Goal: Complete application form

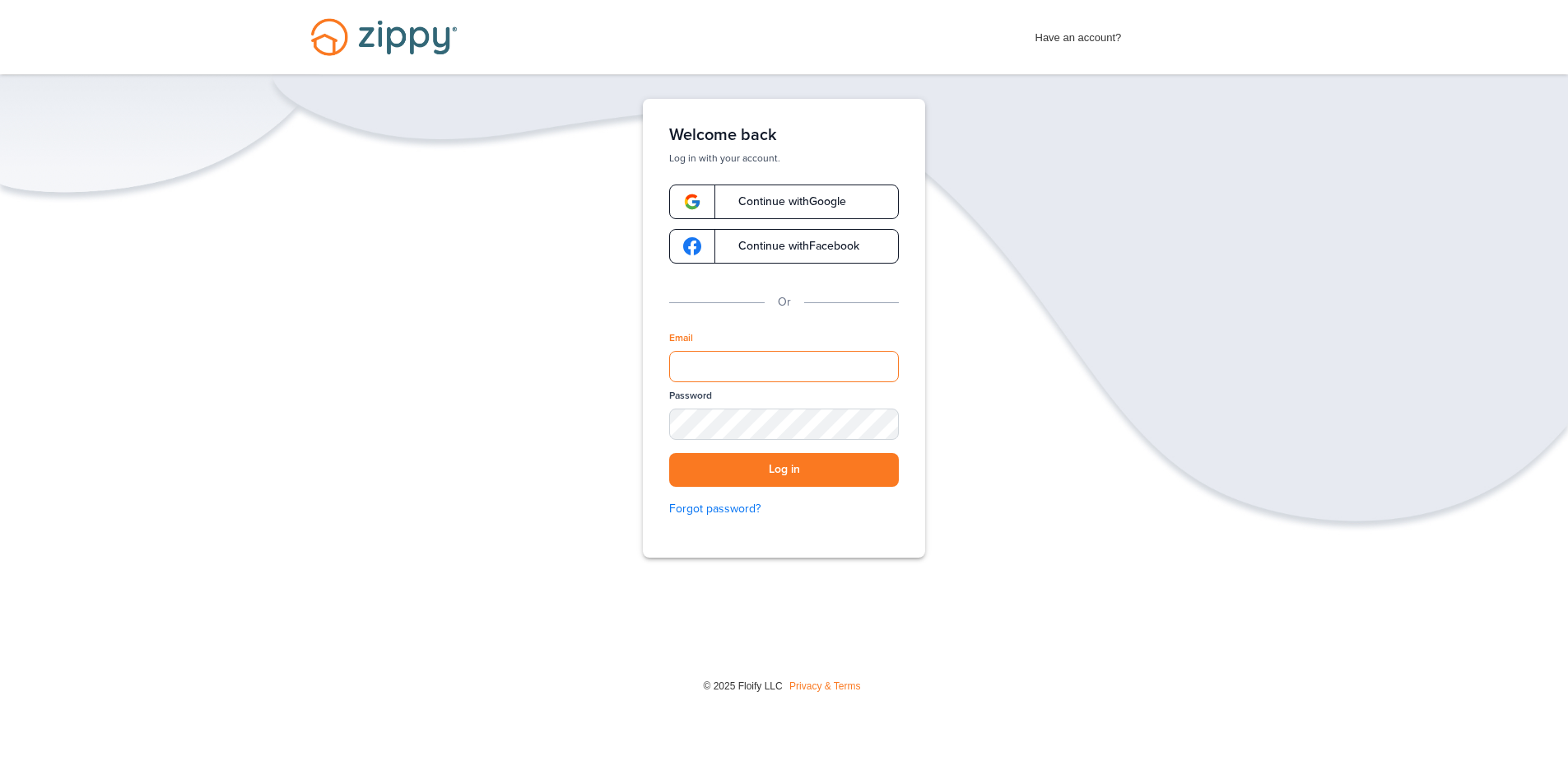
click at [758, 364] on input "Email" at bounding box center [784, 366] width 230 height 31
type input "**********"
click at [886, 422] on div "SHOW" at bounding box center [878, 425] width 37 height 16
click at [831, 466] on button "Log in" at bounding box center [784, 470] width 230 height 34
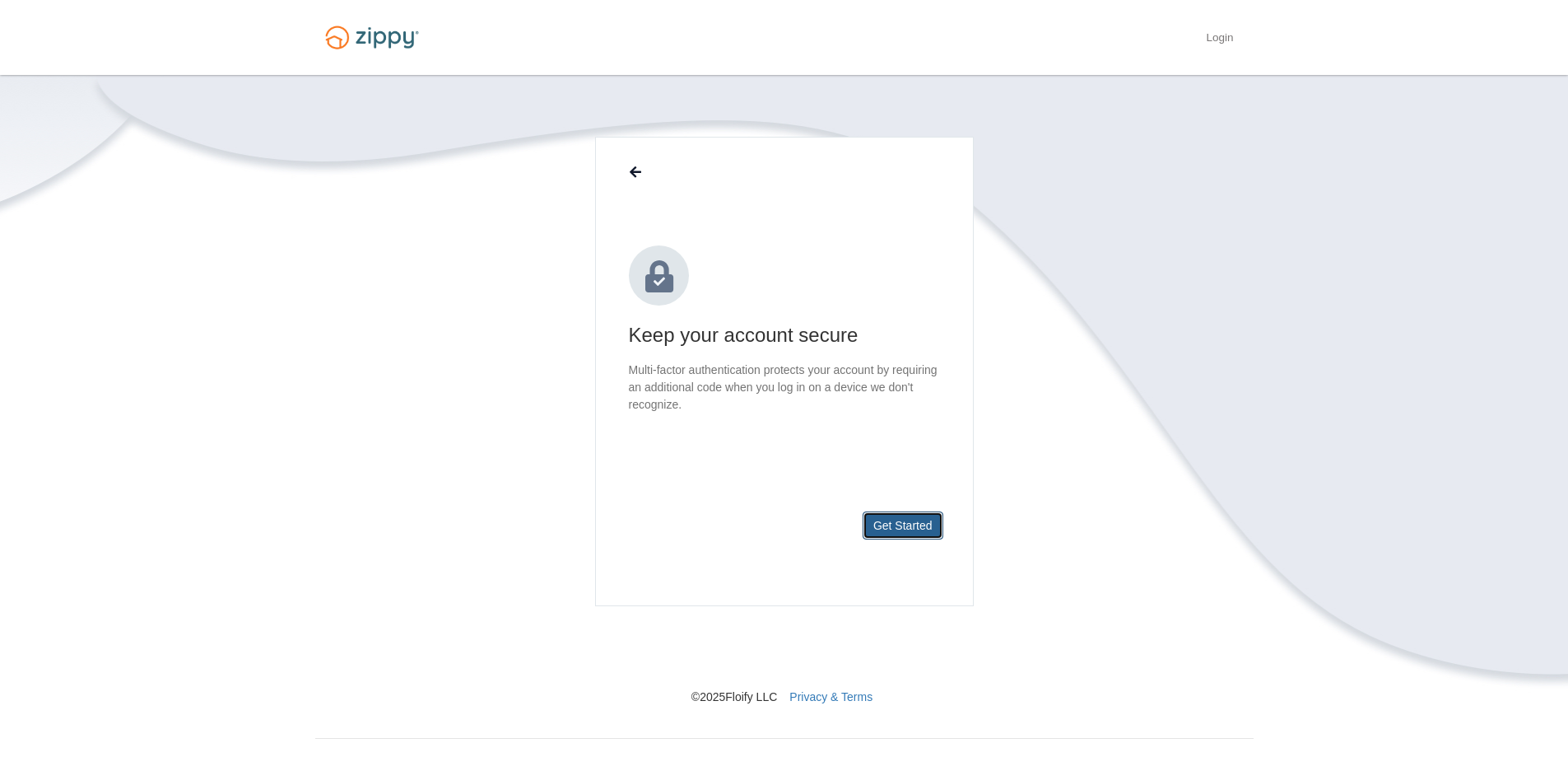
click at [907, 522] on button "Get Started" at bounding box center [903, 525] width 81 height 28
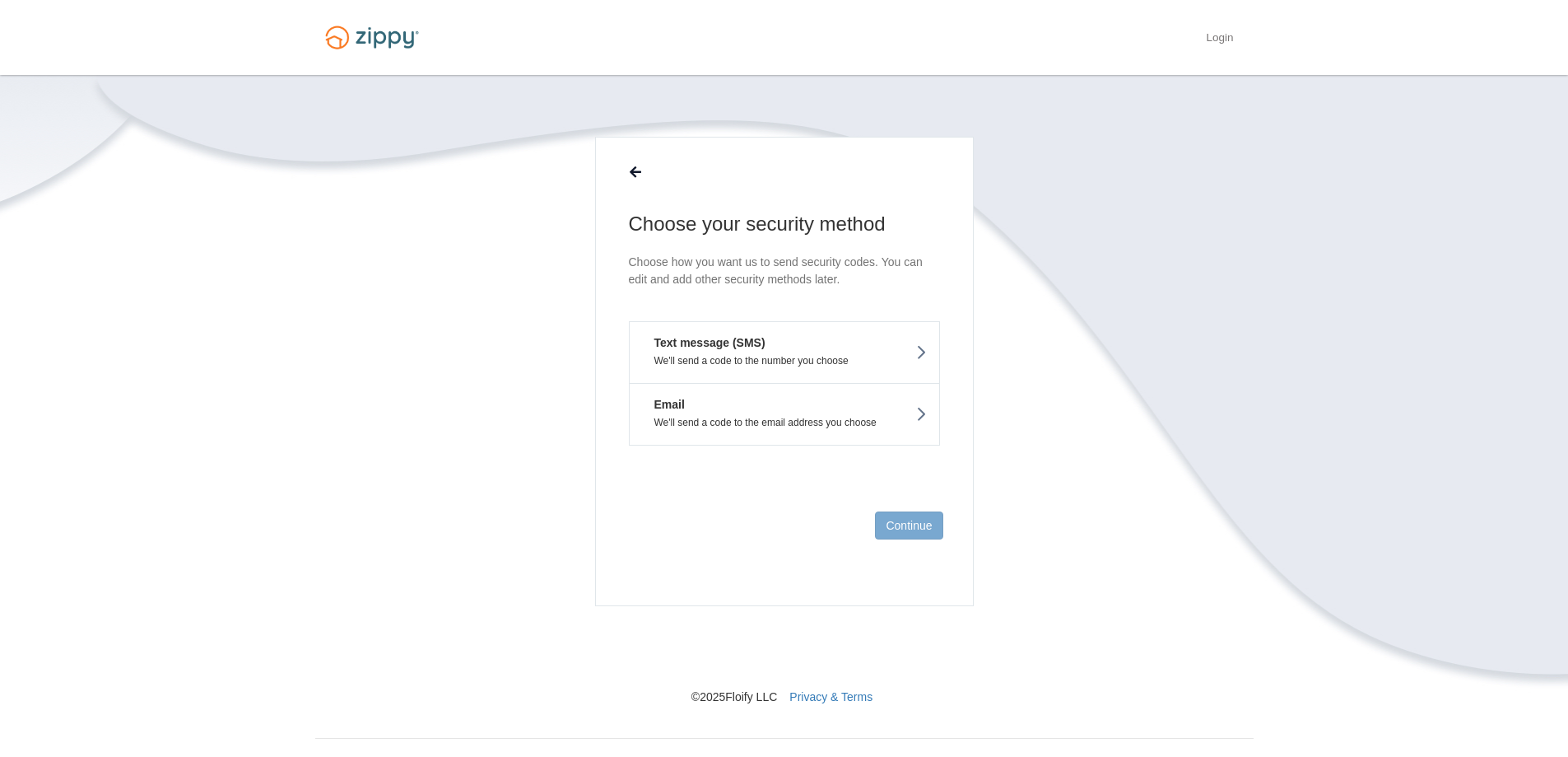
click at [772, 352] on button "Text message (SMS) We'll send a code to the number you choose" at bounding box center [785, 352] width 311 height 62
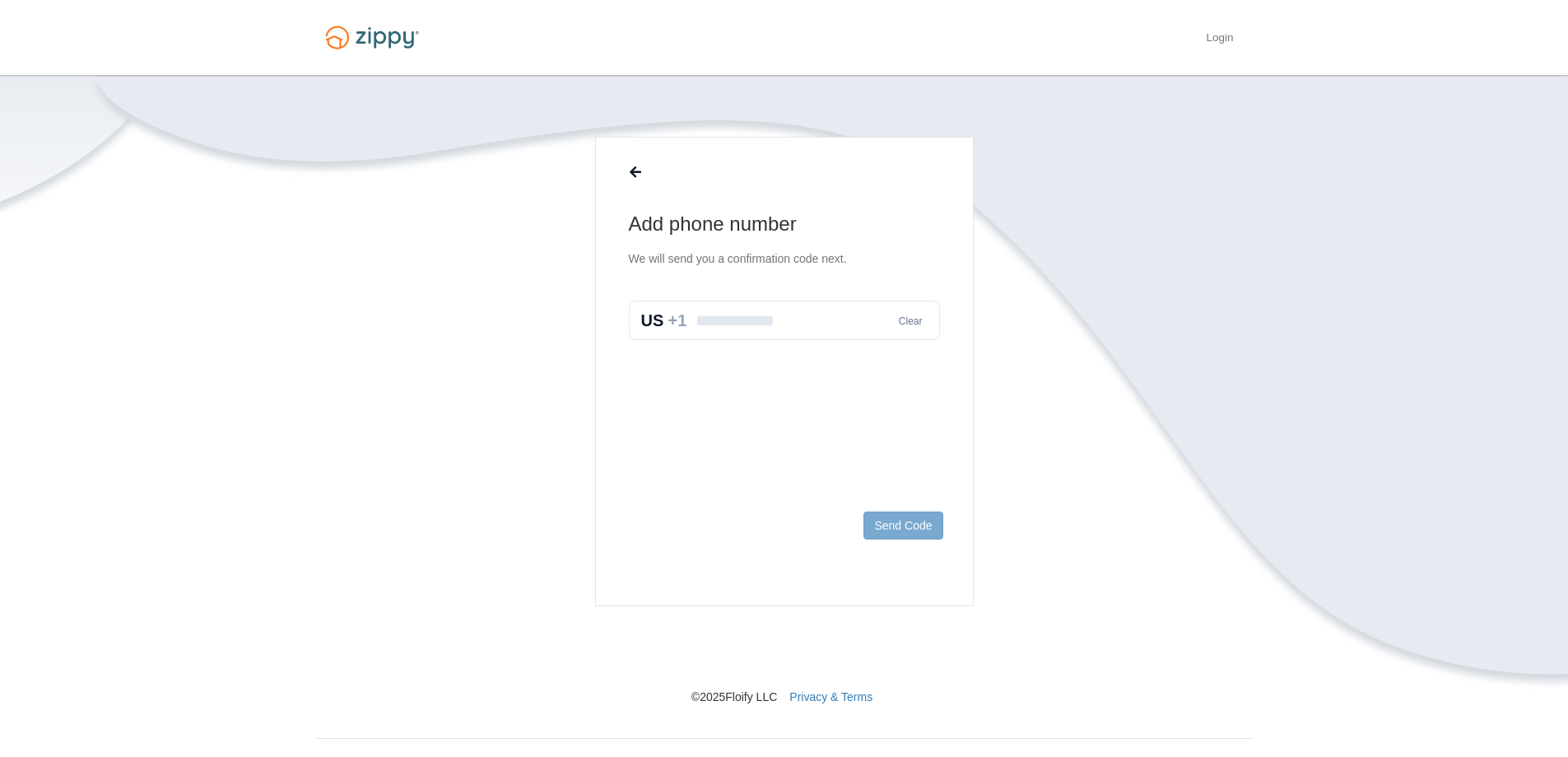
click at [787, 323] on input "text" at bounding box center [785, 320] width 311 height 39
type input "**********"
click at [894, 525] on button "Send Code" at bounding box center [903, 525] width 79 height 28
click at [723, 325] on input "text" at bounding box center [785, 338] width 311 height 39
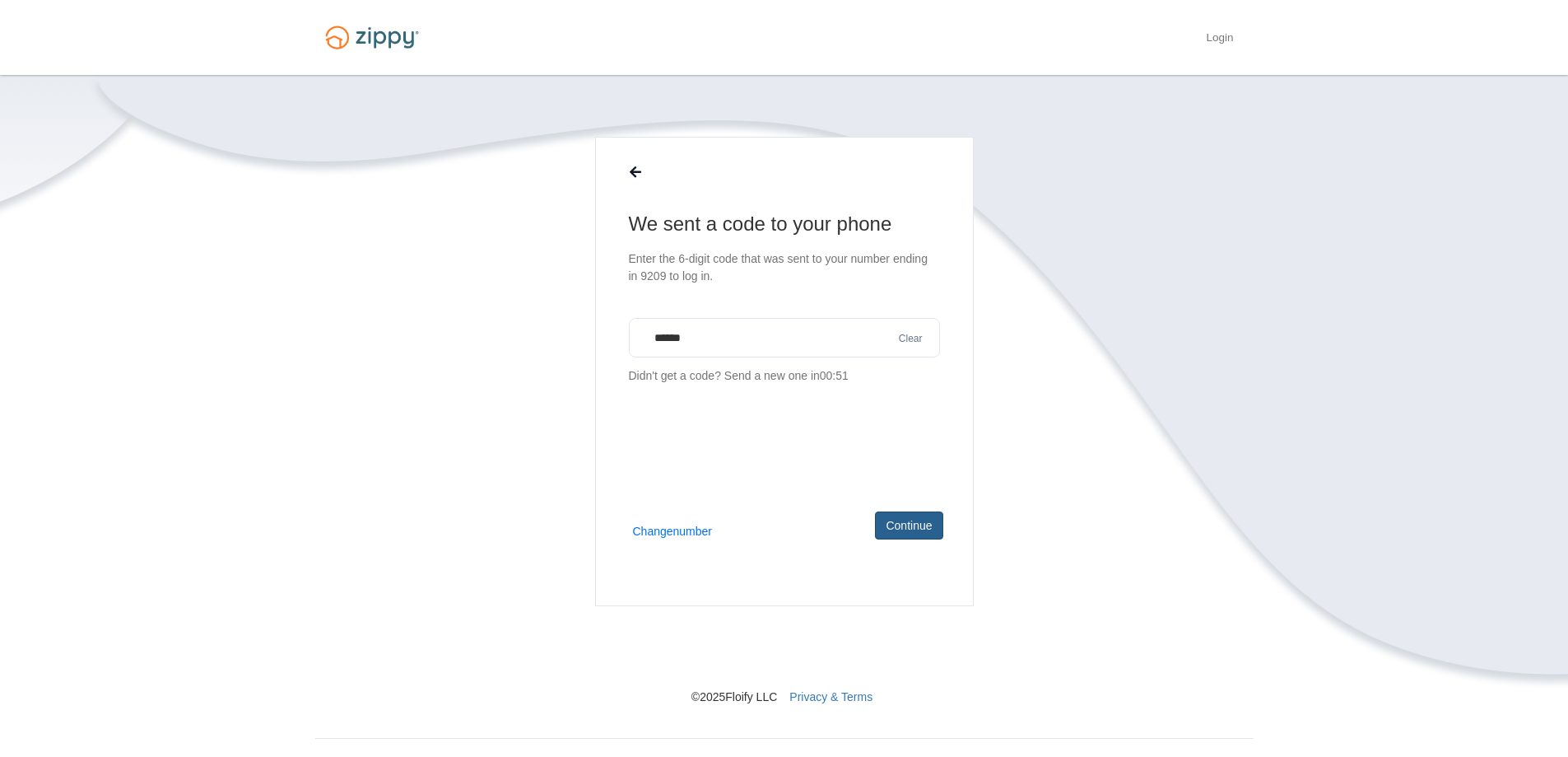
type input "******"
click at [920, 531] on button "Continue" at bounding box center [909, 525] width 68 height 28
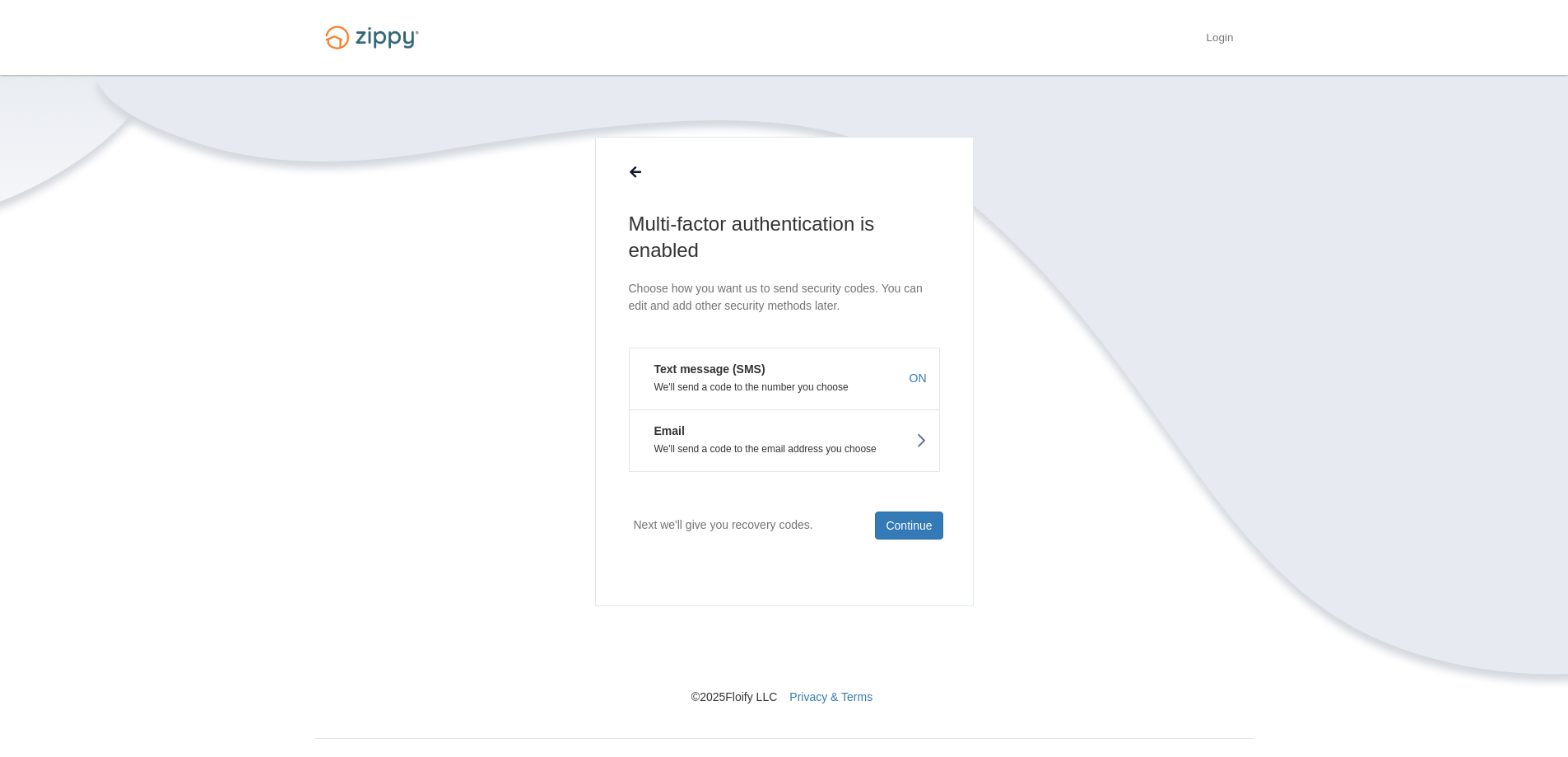
click at [835, 439] on button "Email We'll send a code to the email address you choose" at bounding box center [785, 440] width 311 height 63
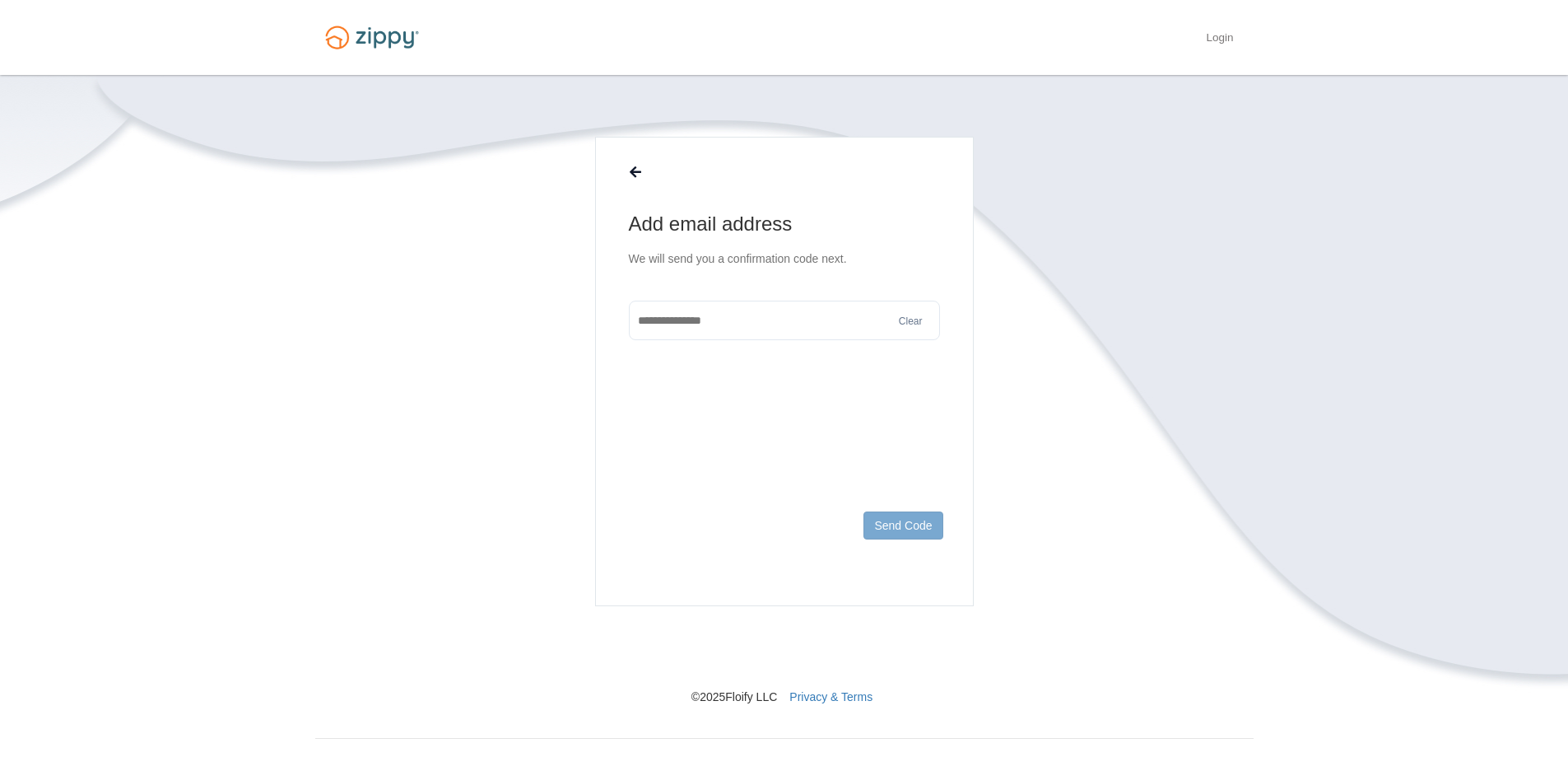
click at [764, 334] on input "text" at bounding box center [785, 320] width 311 height 39
type input "**********"
click at [927, 518] on button "Send Code" at bounding box center [903, 525] width 79 height 28
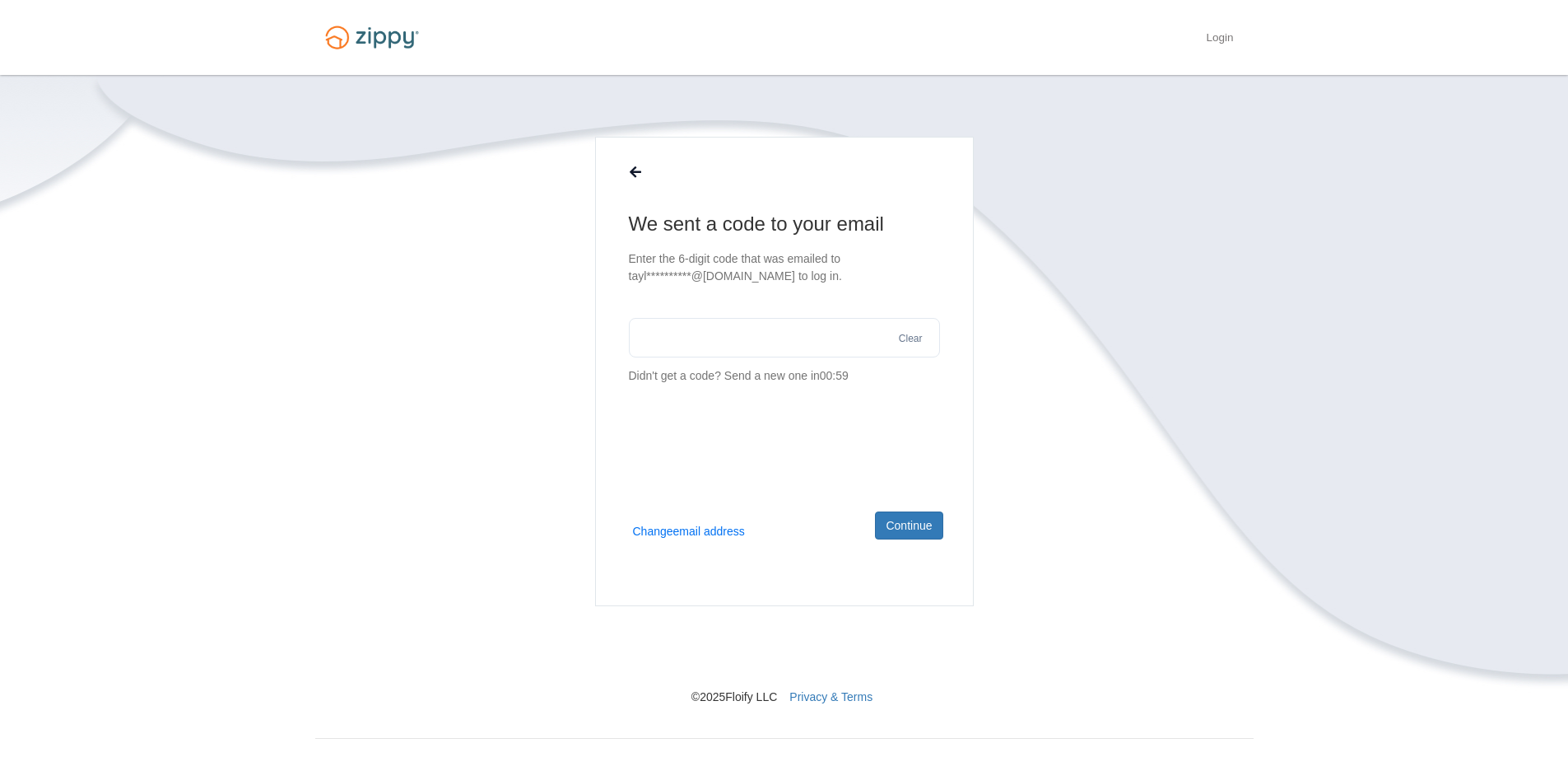
click at [724, 347] on input "text" at bounding box center [785, 338] width 311 height 39
type input "******"
click at [894, 526] on button "Continue" at bounding box center [909, 525] width 68 height 28
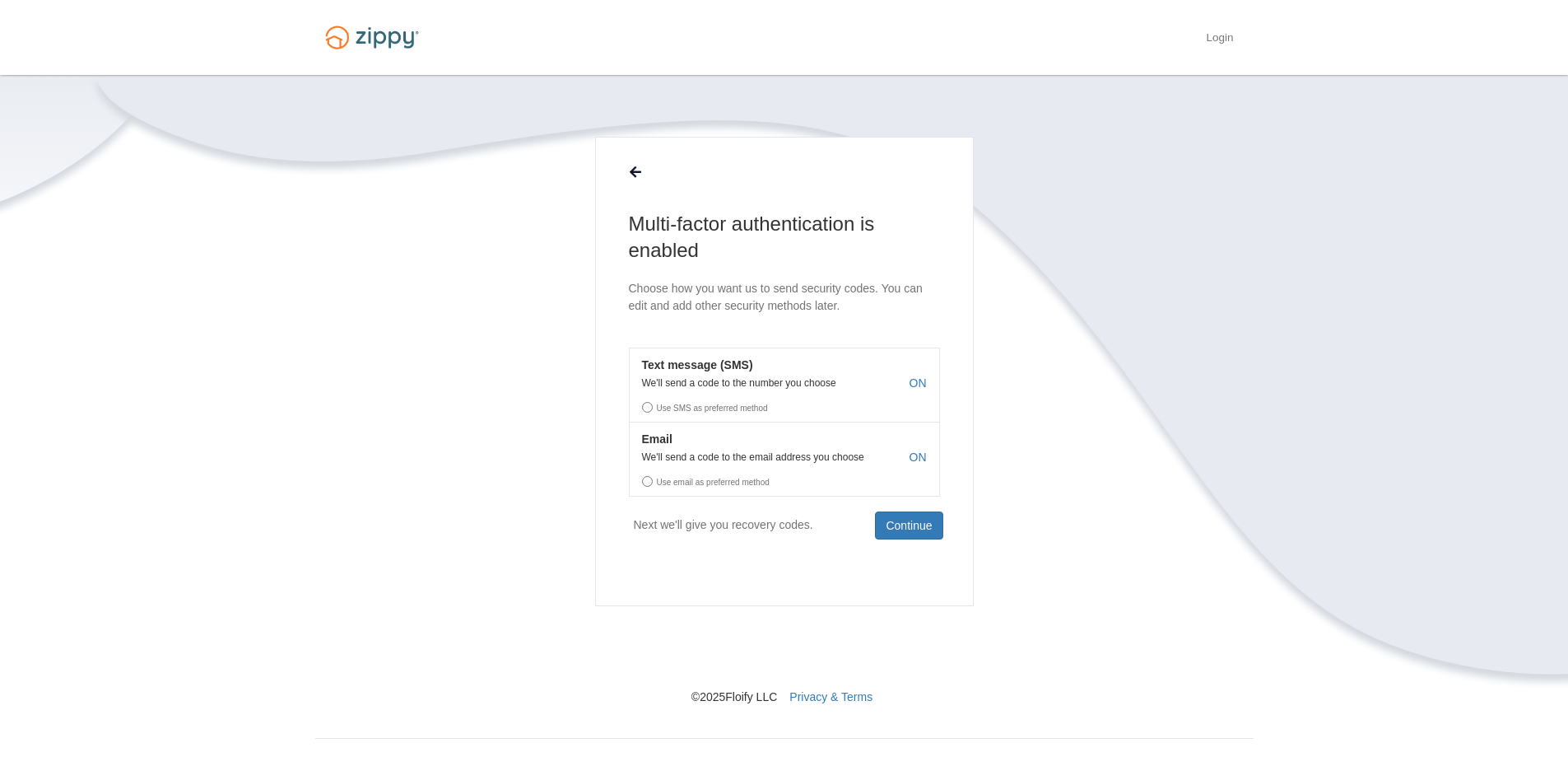
click at [666, 415] on label "Use SMS as preferred method" at bounding box center [785, 405] width 309 height 24
click at [646, 407] on label "Use SMS as preferred method" at bounding box center [785, 405] width 309 height 24
drag, startPoint x: 920, startPoint y: 463, endPoint x: 903, endPoint y: 395, distance: 70.1
click at [903, 395] on label "Use SMS as preferred method" at bounding box center [785, 405] width 309 height 24
click at [914, 387] on span "ON" at bounding box center [918, 383] width 17 height 17
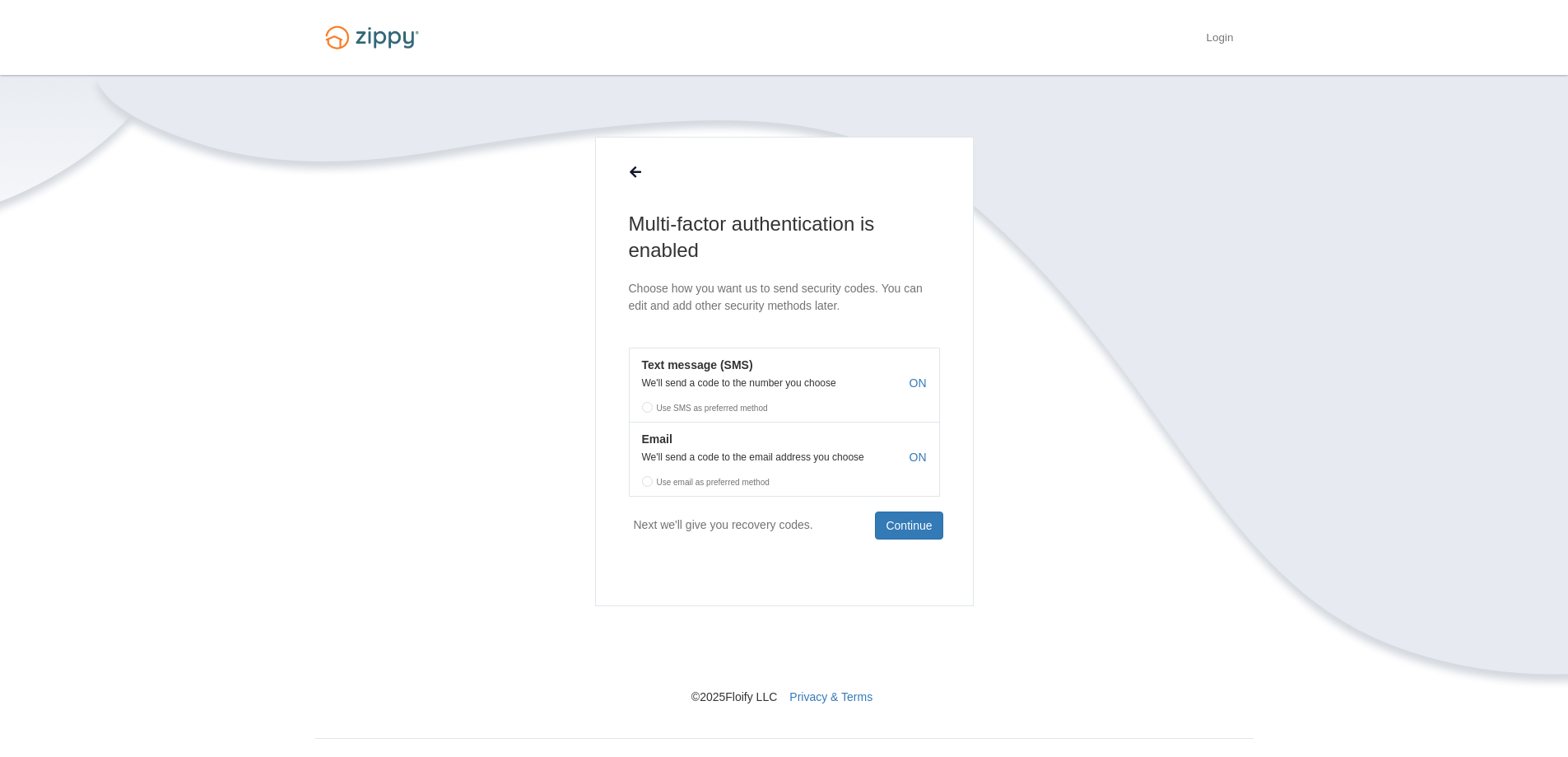
click at [775, 399] on label "Use SMS as preferred method" at bounding box center [785, 405] width 309 height 24
click at [731, 382] on p "We'll send a code to the number you choose" at bounding box center [785, 383] width 309 height 11
drag, startPoint x: 713, startPoint y: 373, endPoint x: 676, endPoint y: 370, distance: 37.1
click at [676, 372] on button "Text message (SMS) We'll send a code to the number you choose ON Use SMS as pre…" at bounding box center [785, 384] width 311 height 74
click at [675, 370] on em "Text message (SMS)" at bounding box center [692, 365] width 124 height 17
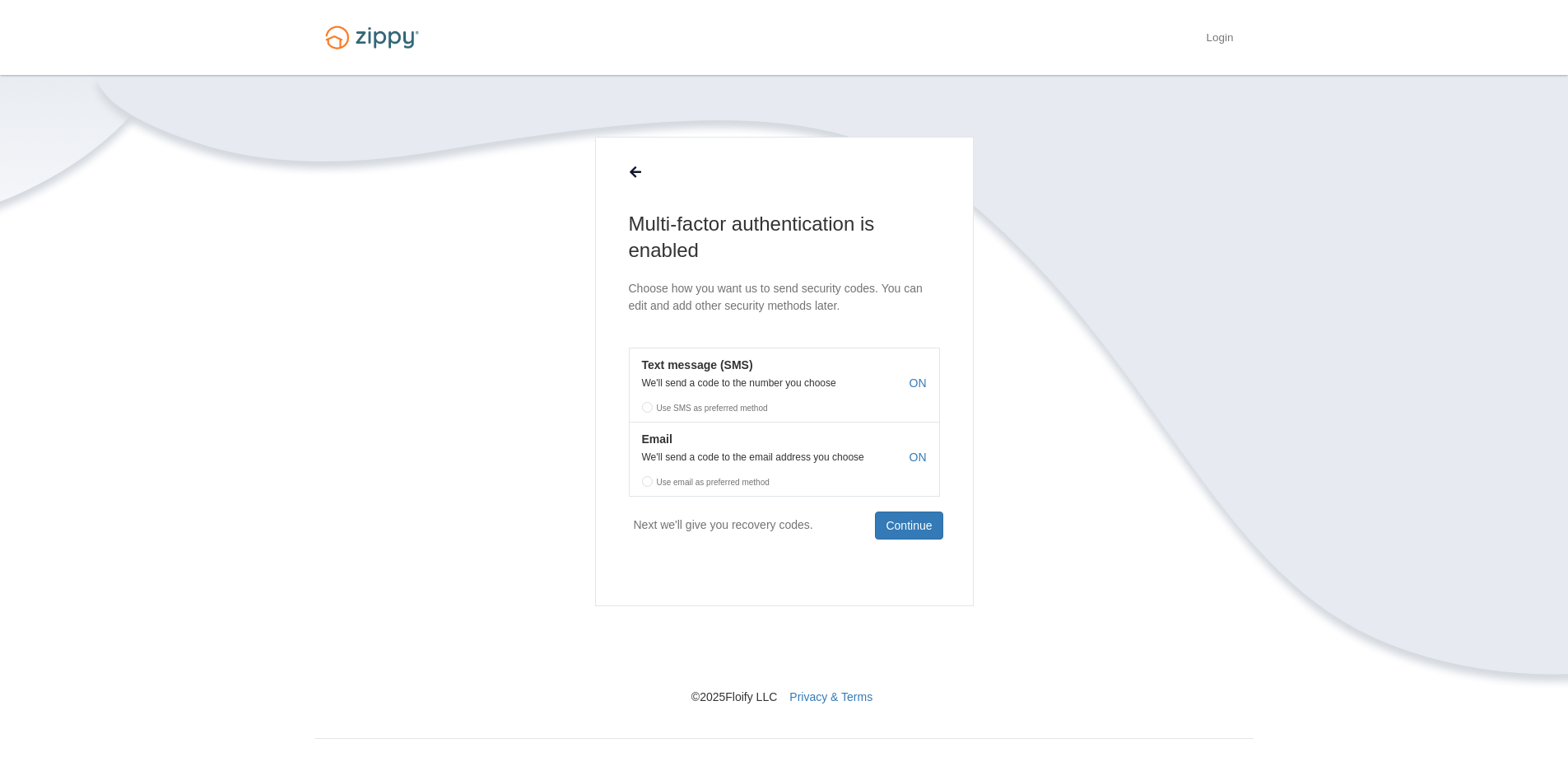
click at [717, 533] on p "Next we'll give you recovery codes." at bounding box center [723, 524] width 179 height 27
click at [914, 527] on button "Continue" at bounding box center [909, 525] width 68 height 28
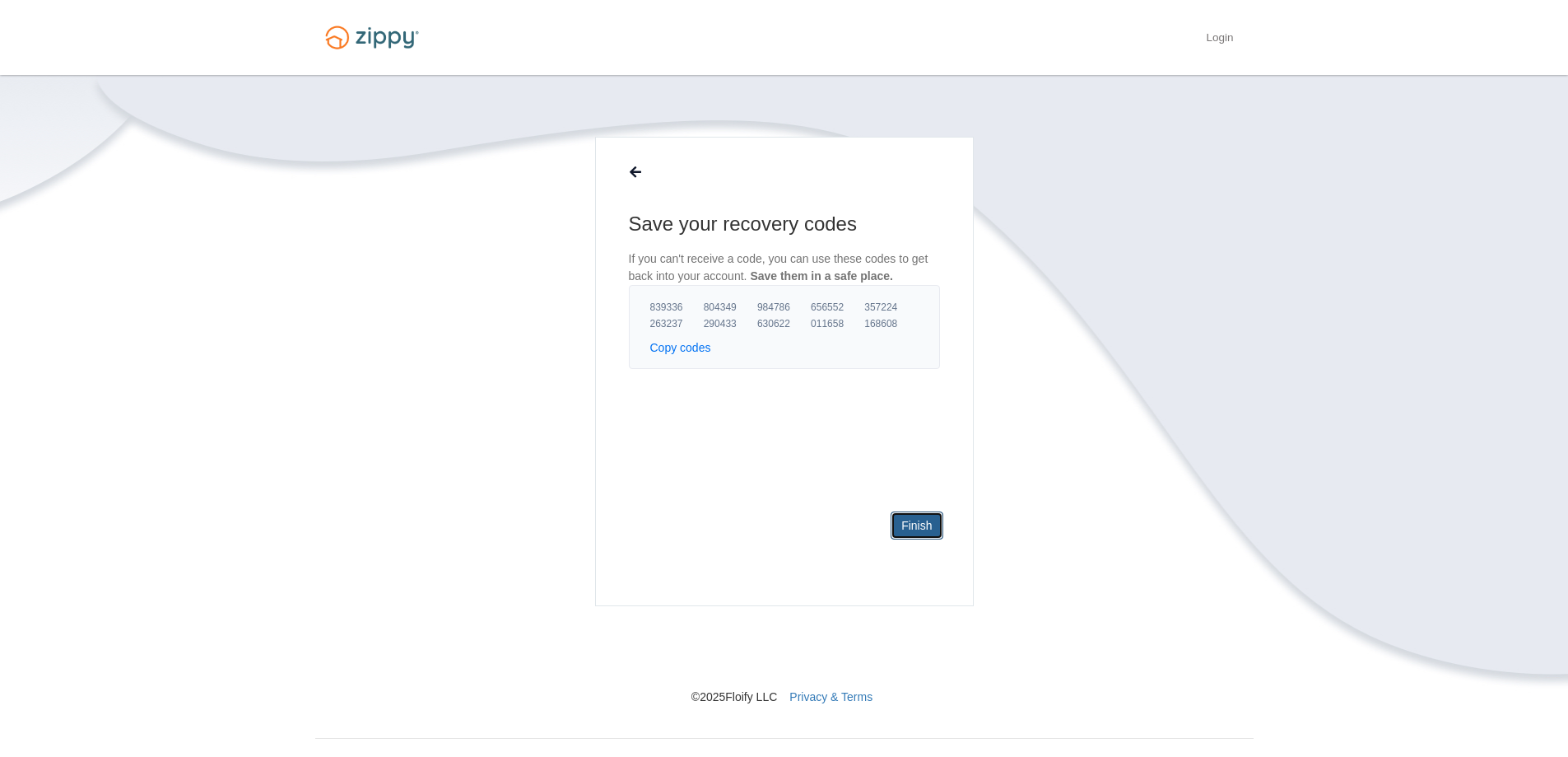
click at [905, 526] on link "Finish" at bounding box center [916, 525] width 52 height 28
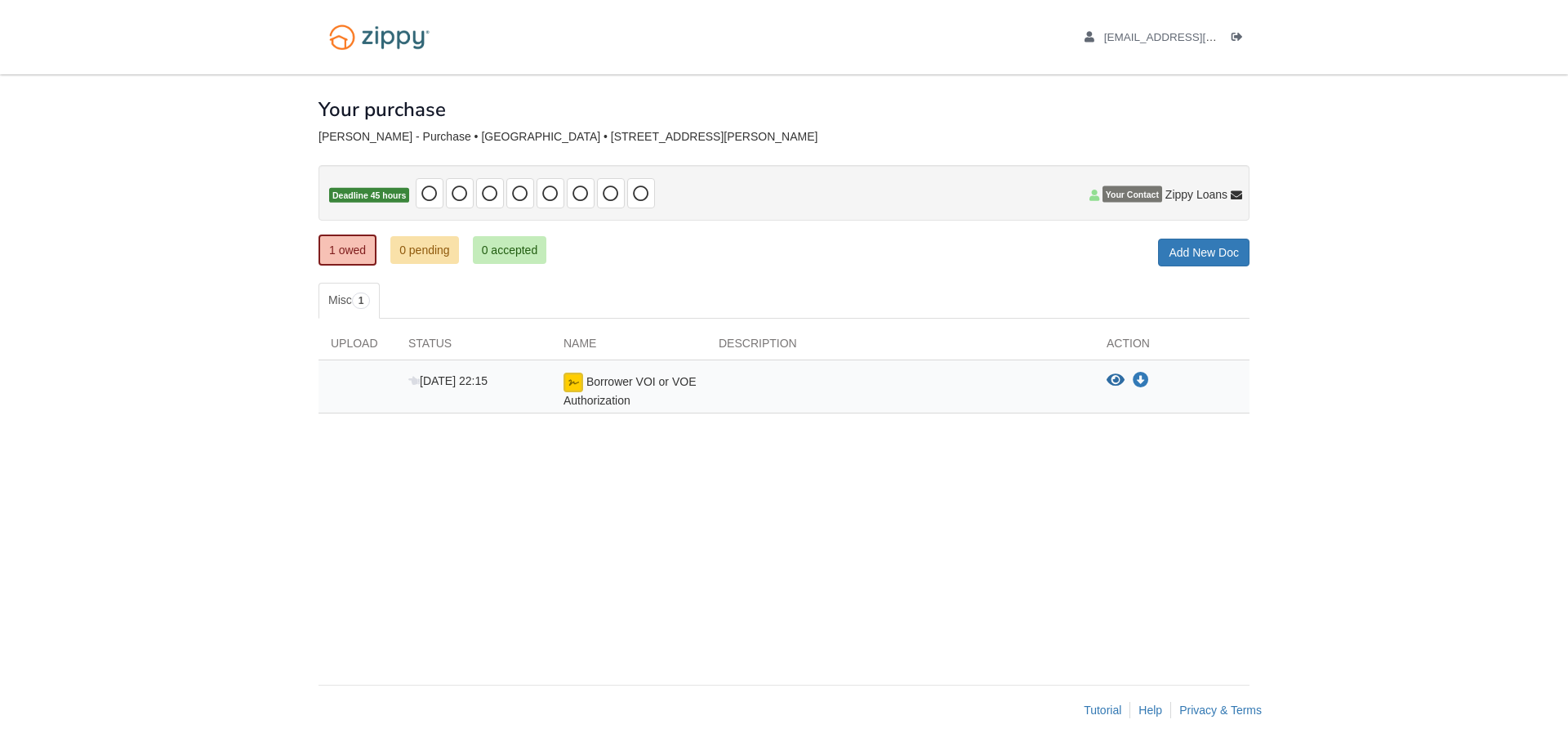
click at [621, 391] on div "Borrower VOI or VOE Authorization" at bounding box center [629, 390] width 155 height 36
click at [337, 247] on link "1 owed" at bounding box center [347, 249] width 58 height 31
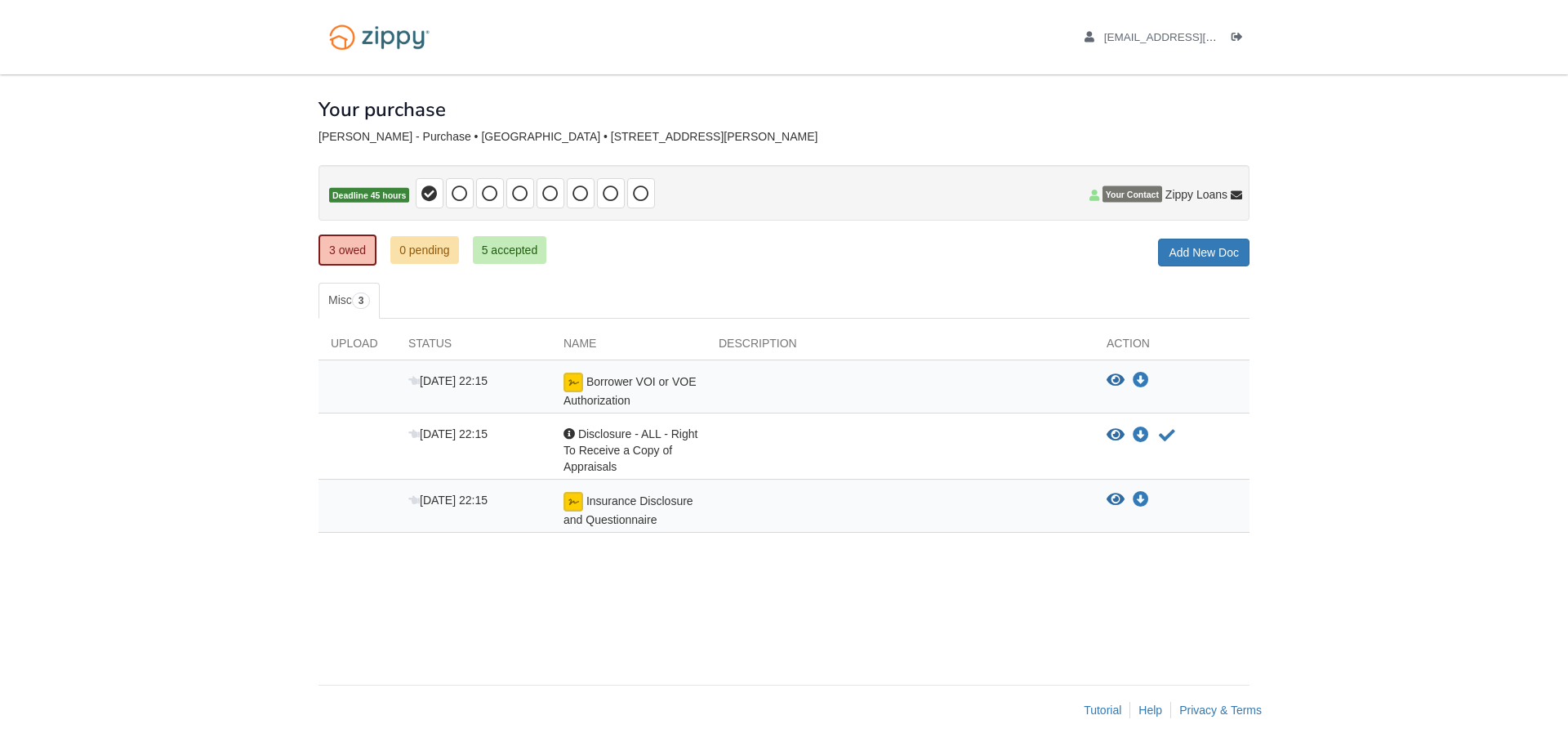
click at [663, 442] on div "Acknowledgement Disclosure - ALL - Right To Receive a Copy of Appraisals" at bounding box center [629, 449] width 155 height 49
click at [1115, 436] on icon "View Disclosure - ALL - Right To Receive a Copy of Appraisals" at bounding box center [1115, 436] width 18 height 17
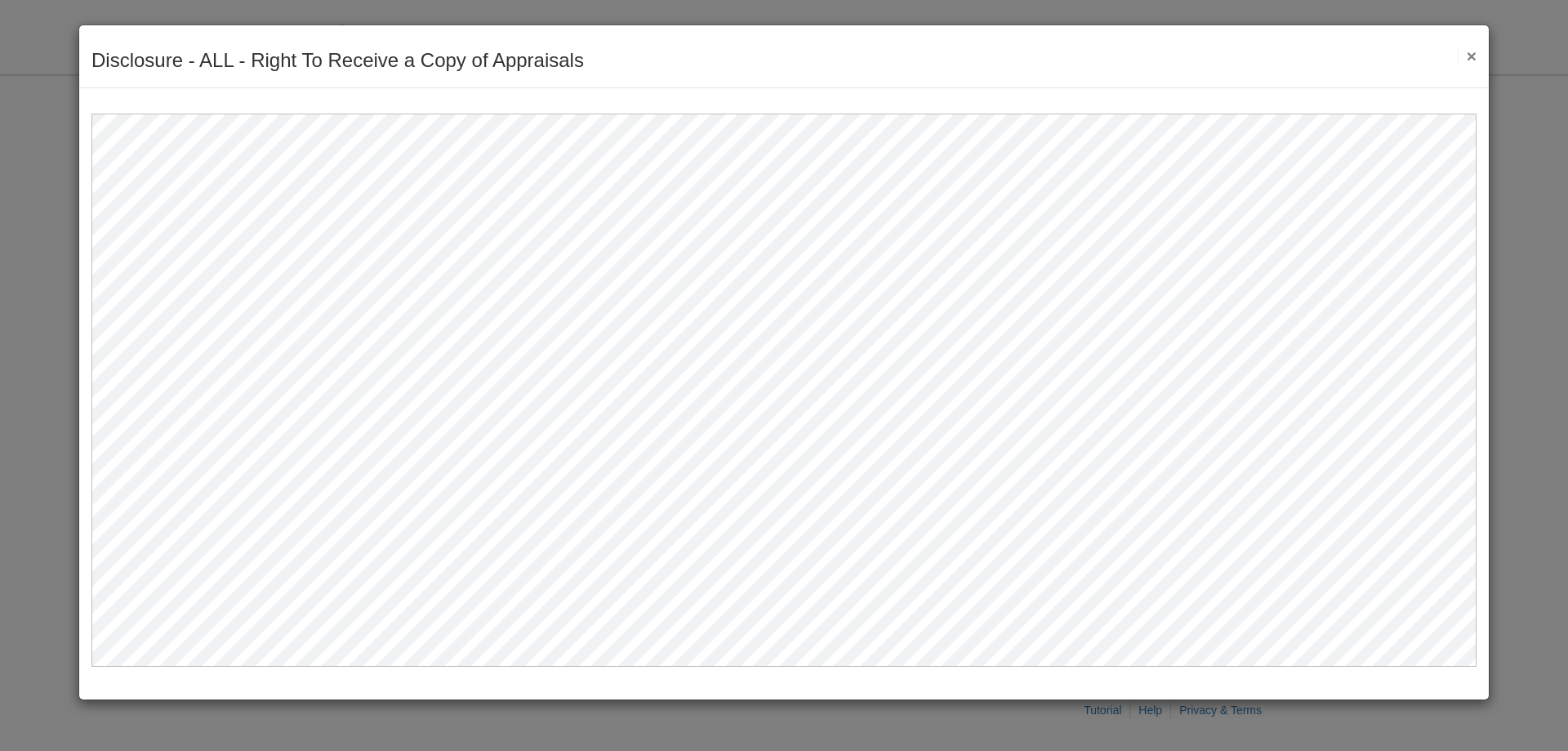
click at [1467, 58] on button "×" at bounding box center [1467, 56] width 19 height 17
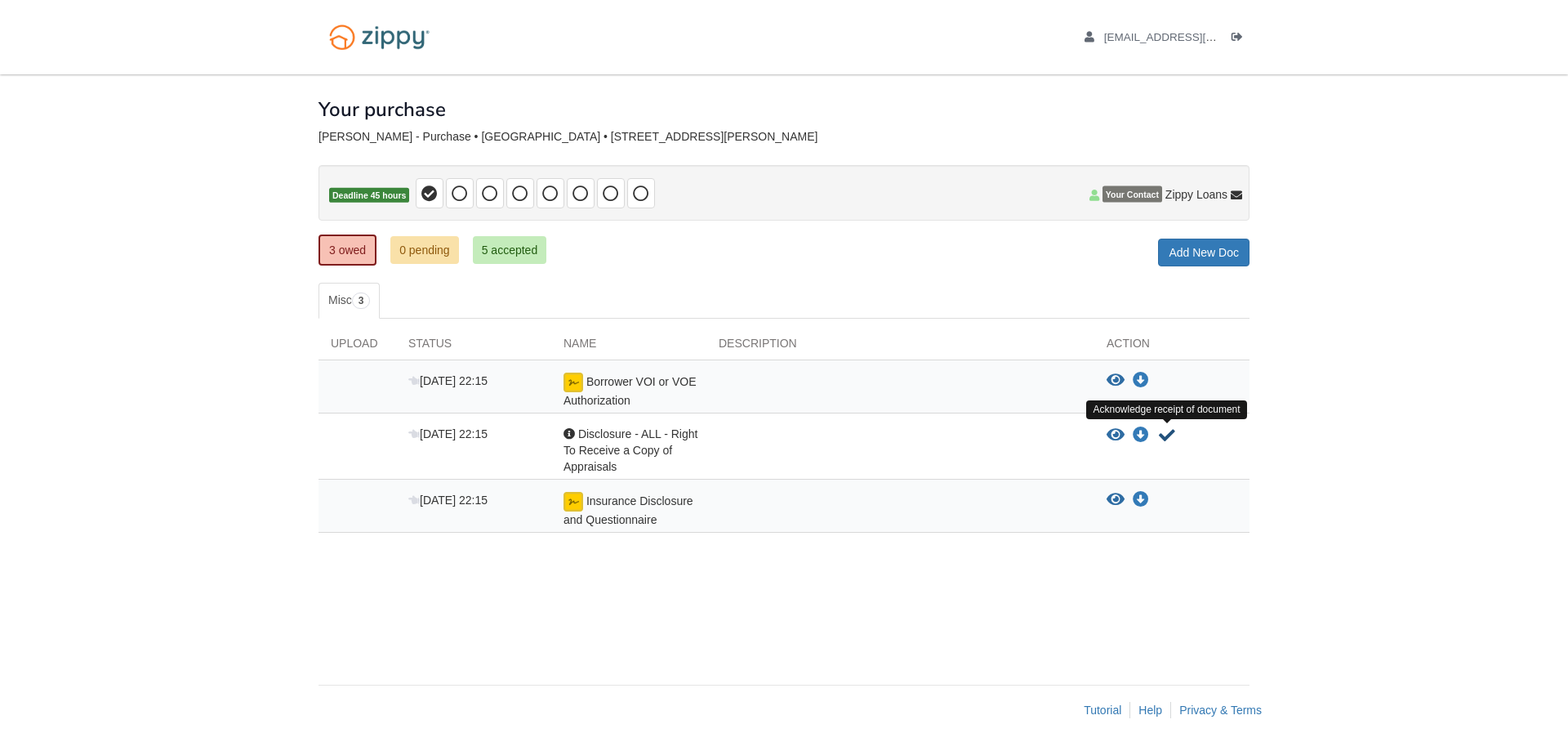
click at [1167, 435] on icon "Acknowledge receipt of document" at bounding box center [1168, 436] width 17 height 17
